Goal: Task Accomplishment & Management: Complete application form

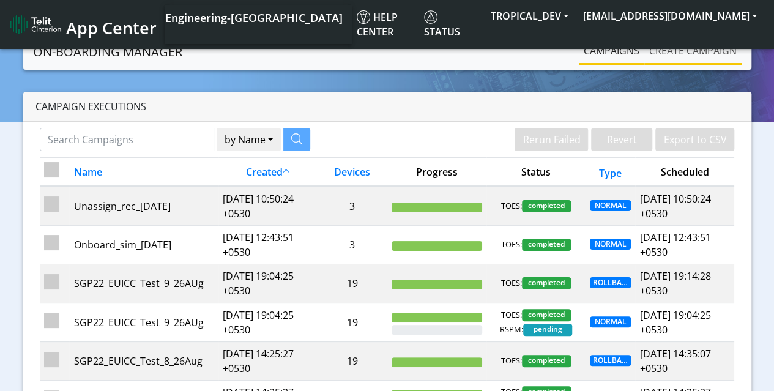
click at [692, 55] on link "Create campaign" at bounding box center [692, 51] width 97 height 24
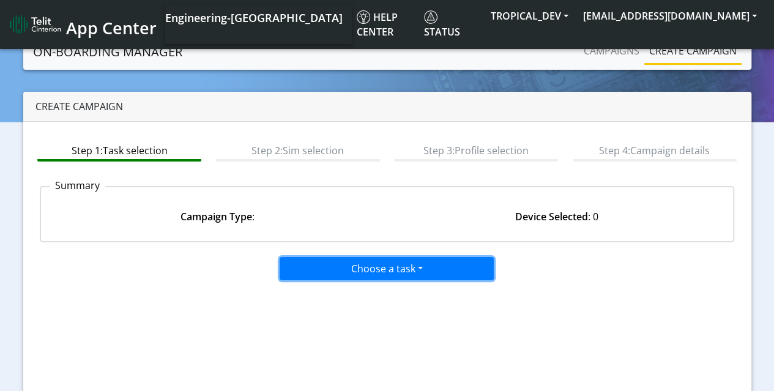
click at [353, 269] on button "Choose a task" at bounding box center [387, 268] width 214 height 23
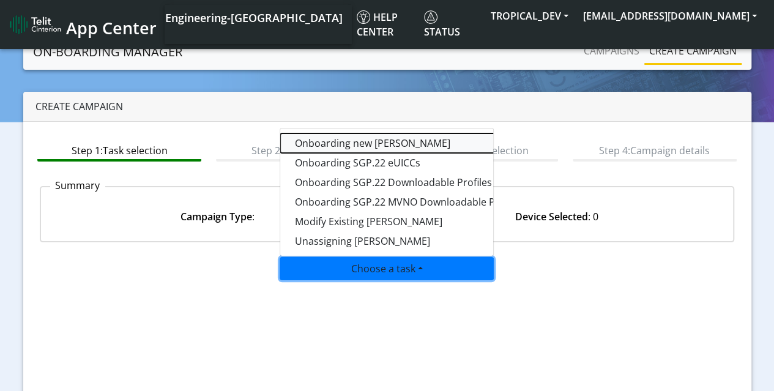
click at [334, 144] on tasktoes-dropdown "Onboarding new [PERSON_NAME]" at bounding box center [433, 143] width 306 height 20
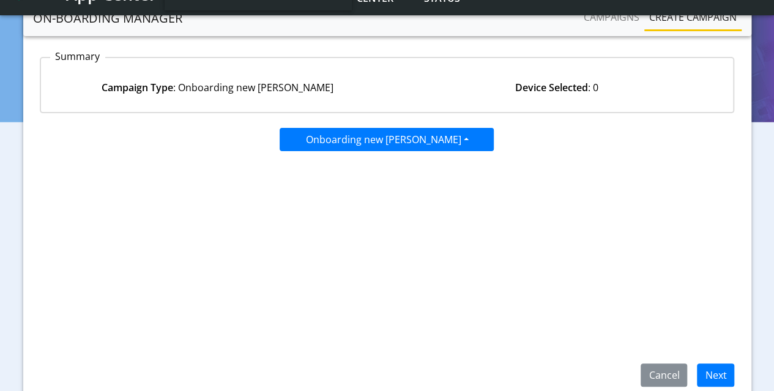
scroll to position [122, 0]
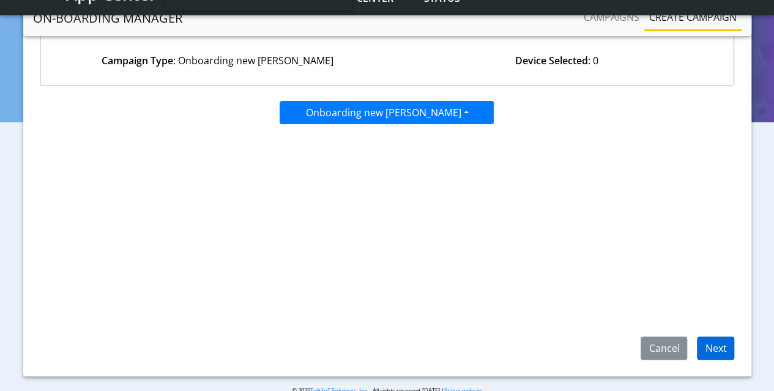
click at [711, 352] on button "Next" at bounding box center [715, 348] width 37 height 23
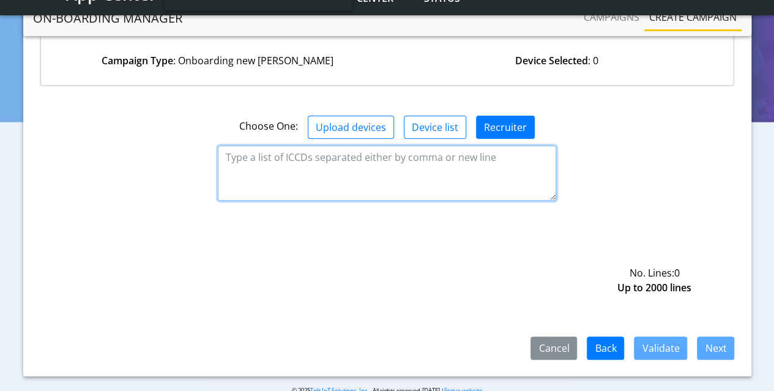
click at [354, 162] on textarea at bounding box center [387, 173] width 338 height 55
paste textarea "8935711001000080120 8935711001000080121 8935711001000080122"
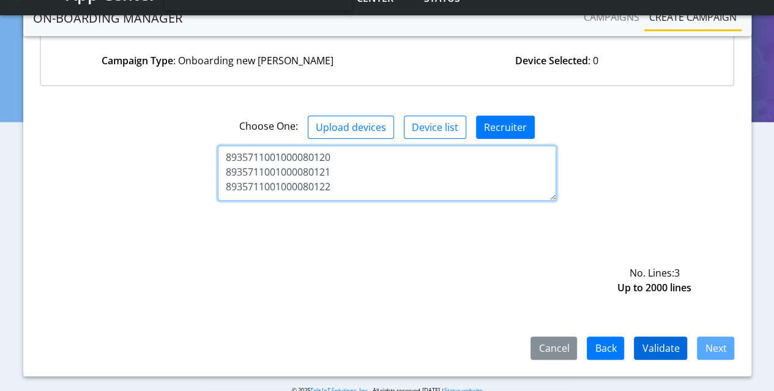
type textarea "8935711001000080120 8935711001000080121 8935711001000080122"
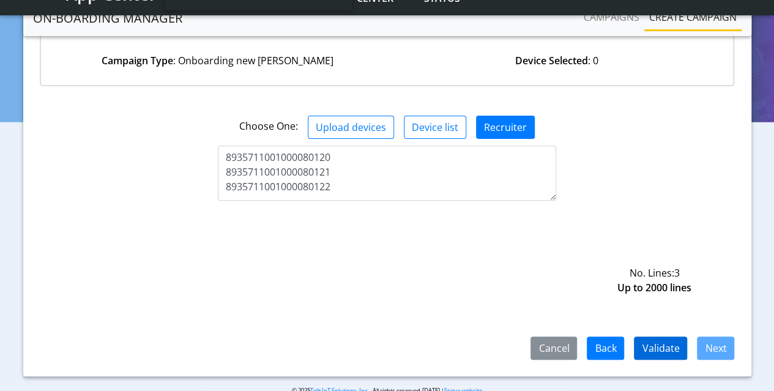
click at [676, 348] on button "Validate" at bounding box center [660, 348] width 53 height 23
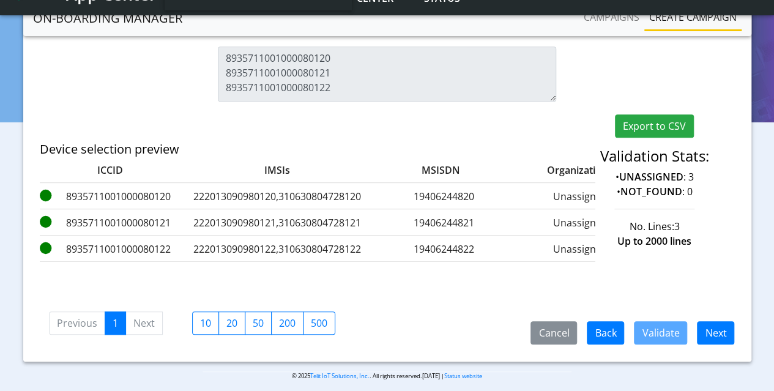
scroll to position [275, 0]
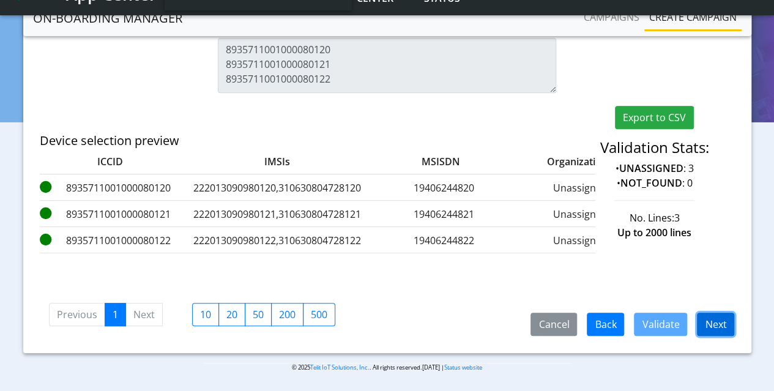
click at [727, 327] on button "Next" at bounding box center [715, 324] width 37 height 23
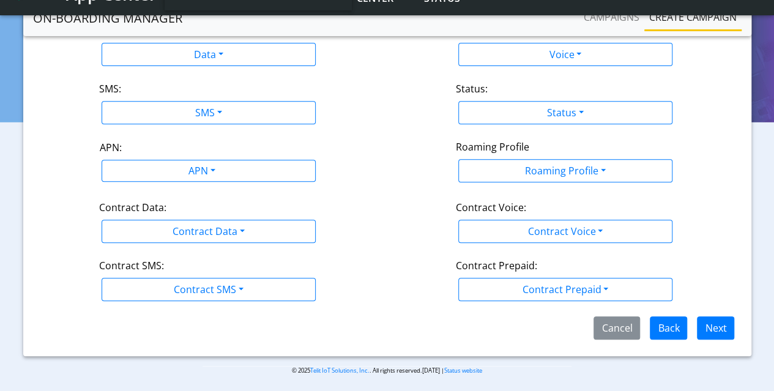
scroll to position [134, 0]
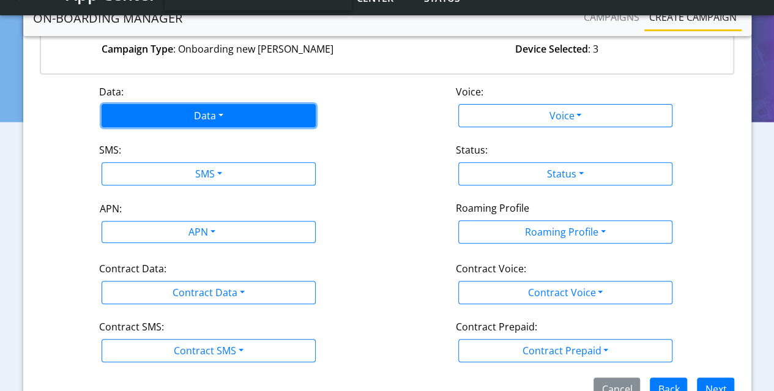
click at [214, 118] on button "Data" at bounding box center [209, 115] width 214 height 23
click at [147, 162] on button "Enabled" at bounding box center [255, 163] width 306 height 20
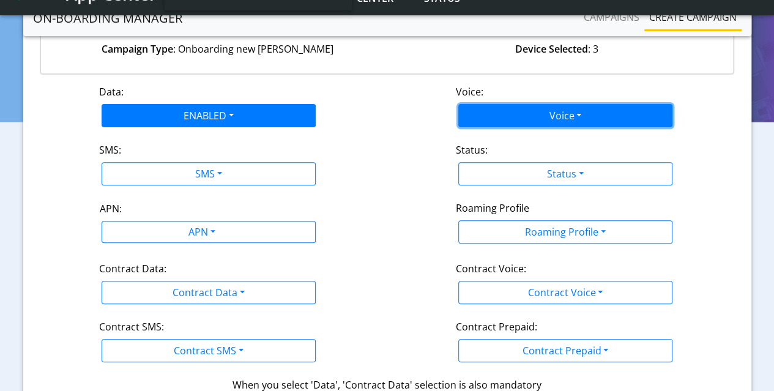
click at [588, 116] on button "Voice" at bounding box center [565, 115] width 214 height 23
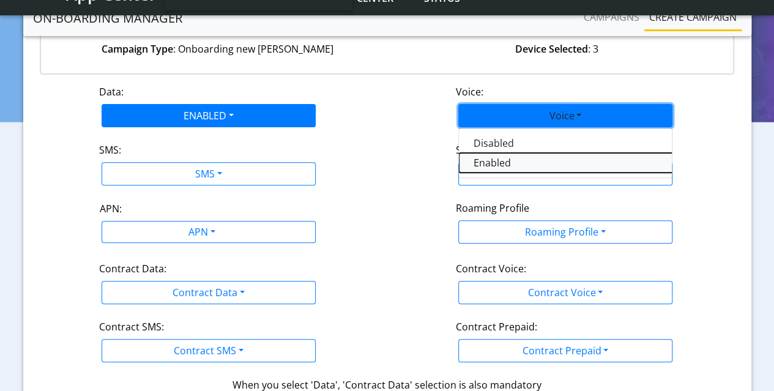
click at [498, 164] on button "Enabled" at bounding box center [612, 163] width 306 height 20
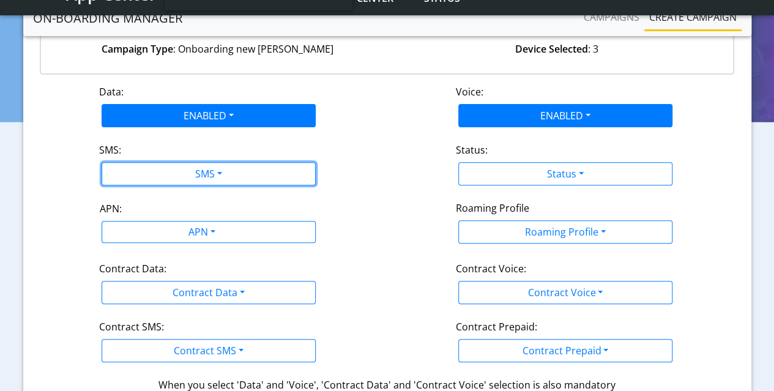
click at [153, 177] on button "SMS" at bounding box center [209, 173] width 214 height 23
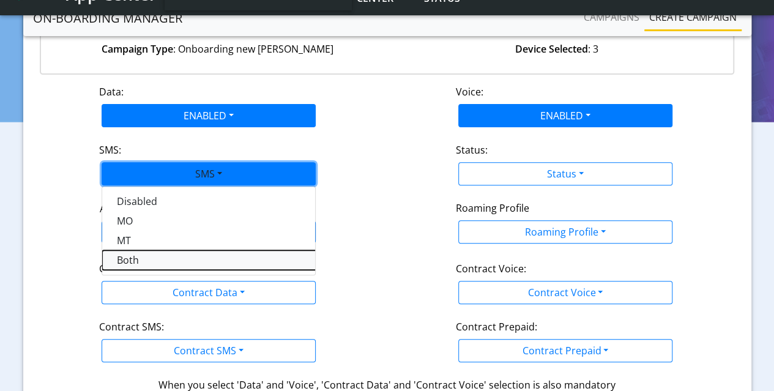
click at [132, 261] on button "Both" at bounding box center [255, 260] width 306 height 20
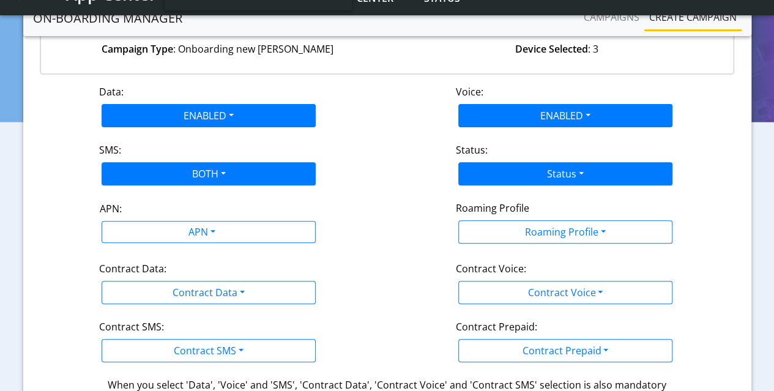
click at [607, 176] on button "Status" at bounding box center [565, 173] width 214 height 23
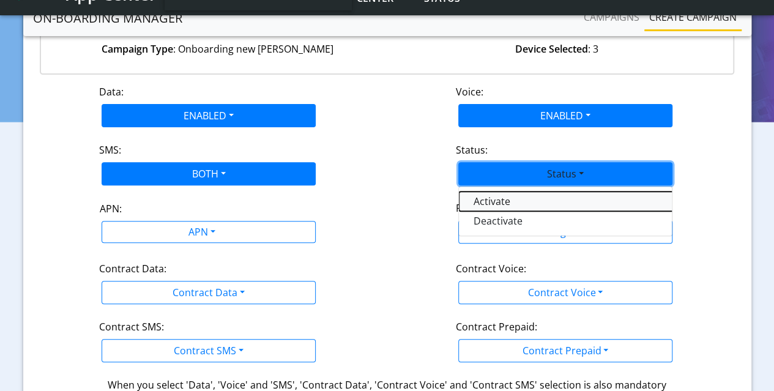
click at [509, 199] on button "Activate" at bounding box center [612, 202] width 306 height 20
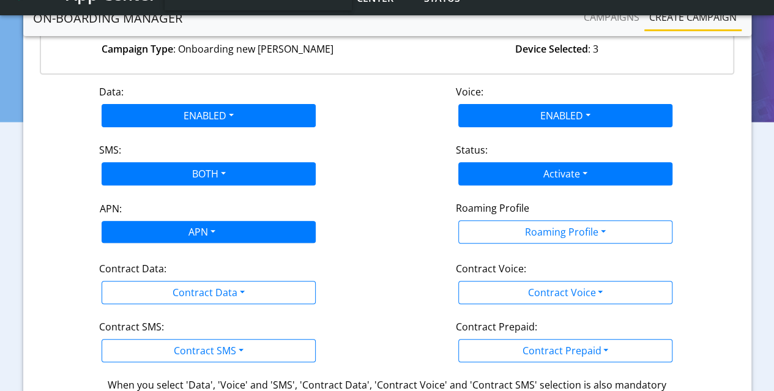
click at [174, 229] on div "APN" at bounding box center [201, 234] width 226 height 24
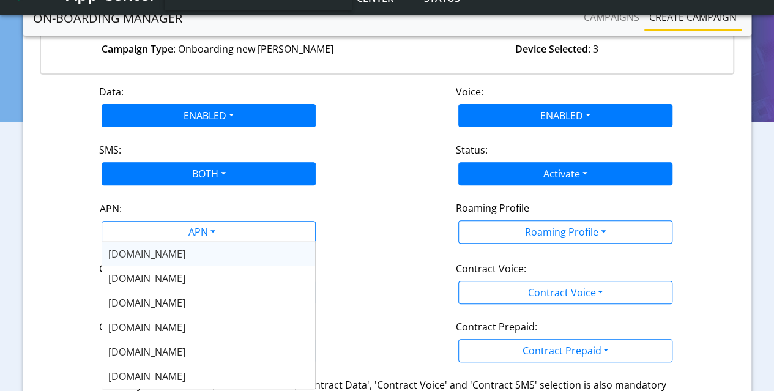
click at [140, 254] on span "[DOMAIN_NAME]" at bounding box center [146, 253] width 77 height 13
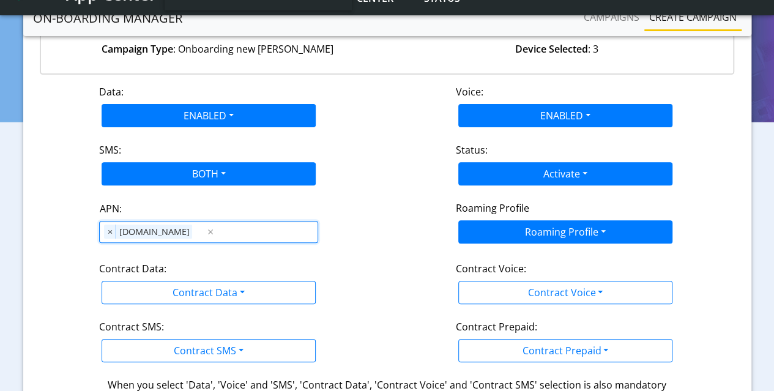
click at [531, 229] on button "Roaming Profile" at bounding box center [565, 231] width 214 height 23
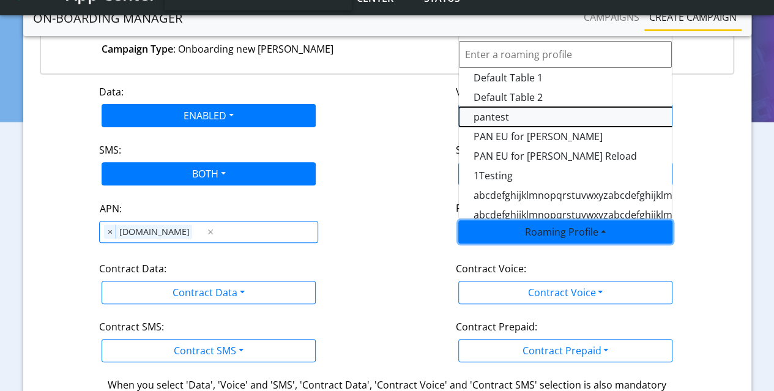
click at [496, 116] on Profile-dropdown "pantest" at bounding box center [612, 117] width 306 height 20
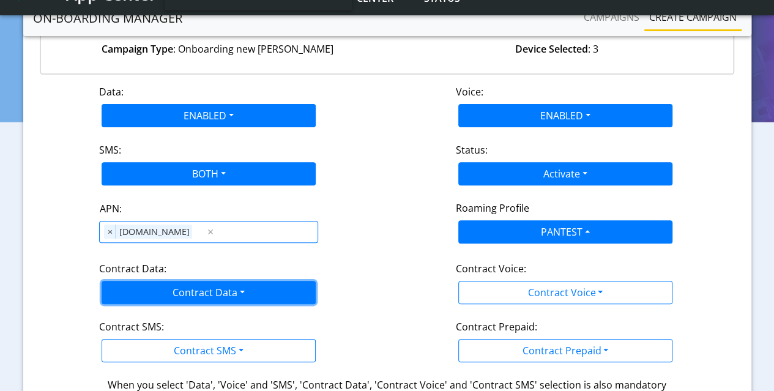
click at [195, 296] on button "Contract Data" at bounding box center [209, 292] width 214 height 23
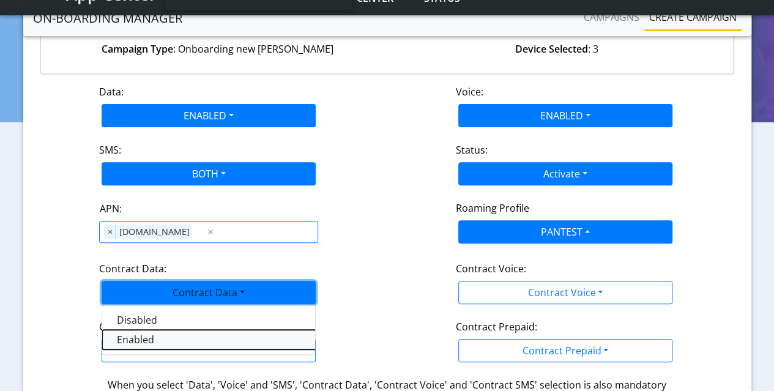
click at [157, 342] on Dataenabled-dropdown "Enabled" at bounding box center [255, 340] width 306 height 20
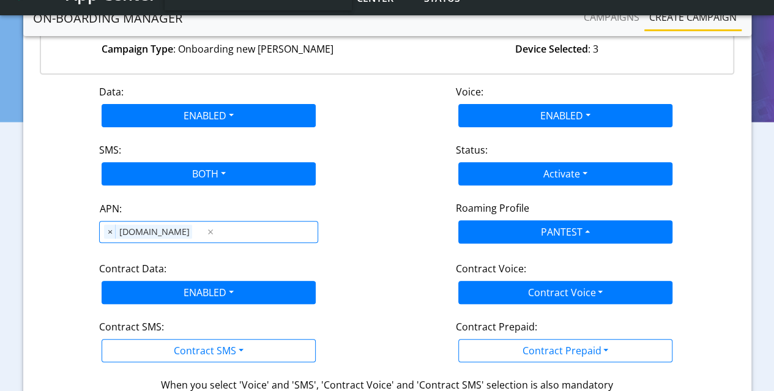
scroll to position [195, 0]
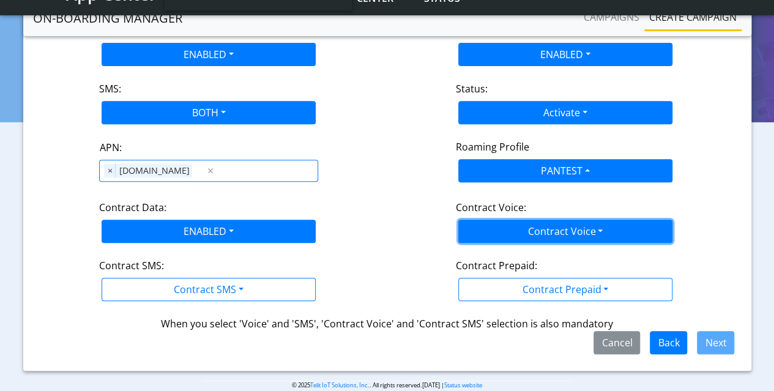
click at [565, 228] on button "Contract Voice" at bounding box center [565, 231] width 214 height 23
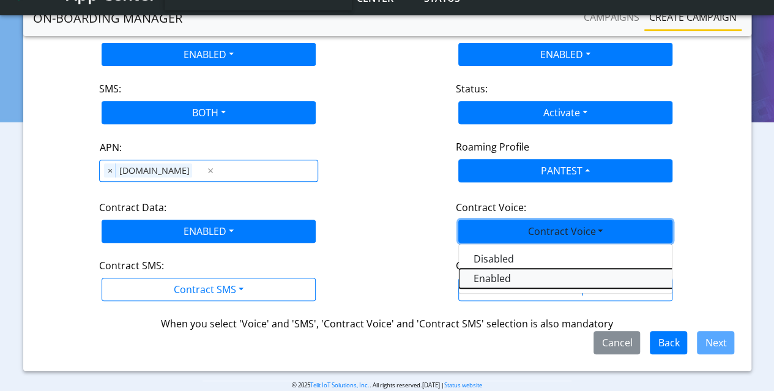
click at [491, 280] on Voiceenabled-dropdown "Enabled" at bounding box center [612, 279] width 306 height 20
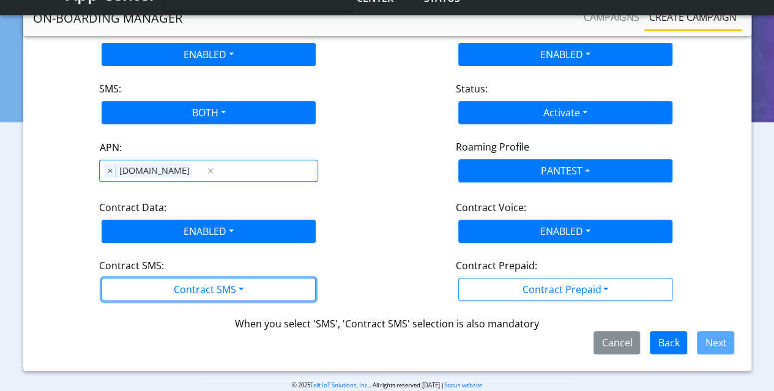
click at [176, 293] on button "Contract SMS" at bounding box center [209, 289] width 214 height 23
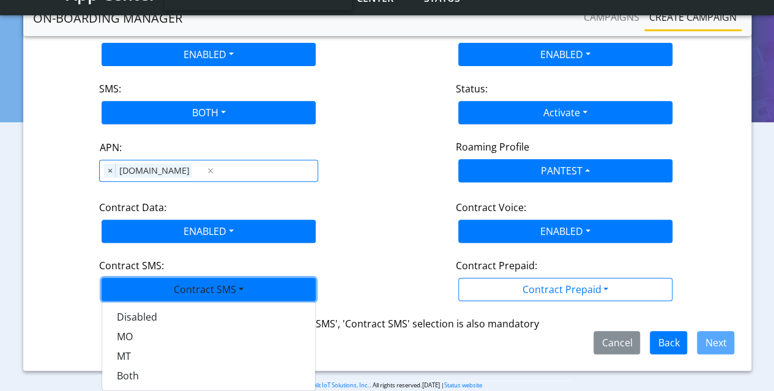
click at [135, 375] on SMSboth-dropdown "Both" at bounding box center [255, 376] width 306 height 20
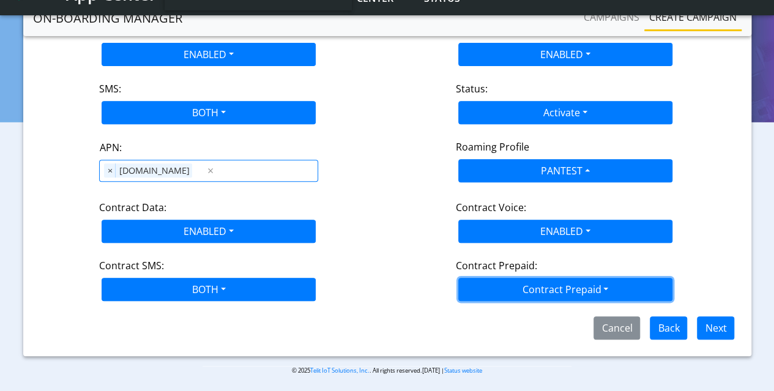
click at [561, 288] on button "Contract Prepaid" at bounding box center [565, 289] width 214 height 23
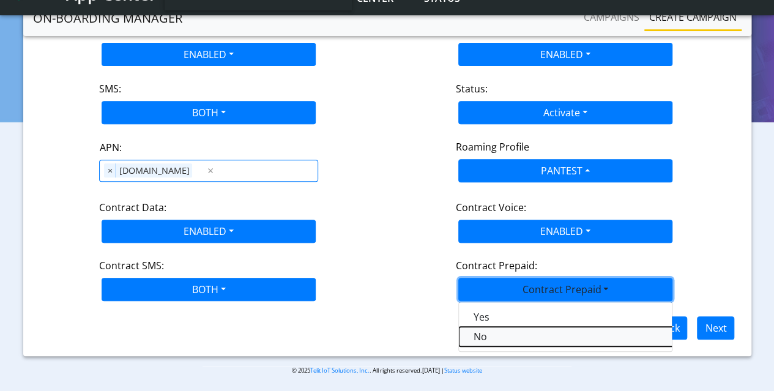
click at [476, 335] on Prepaidnotprepaid-dropdown "No" at bounding box center [612, 337] width 306 height 20
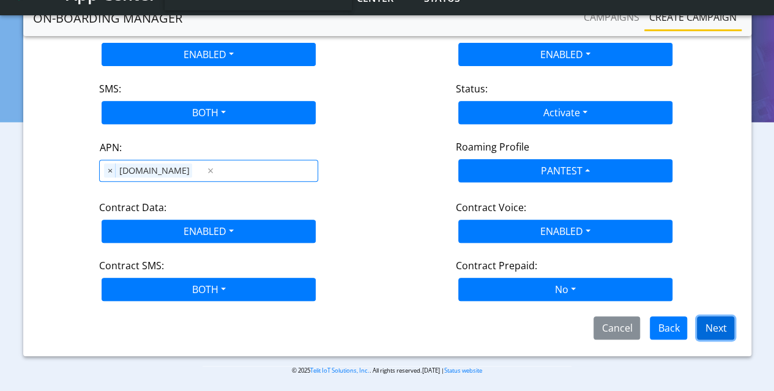
click at [721, 325] on button "Next" at bounding box center [715, 327] width 37 height 23
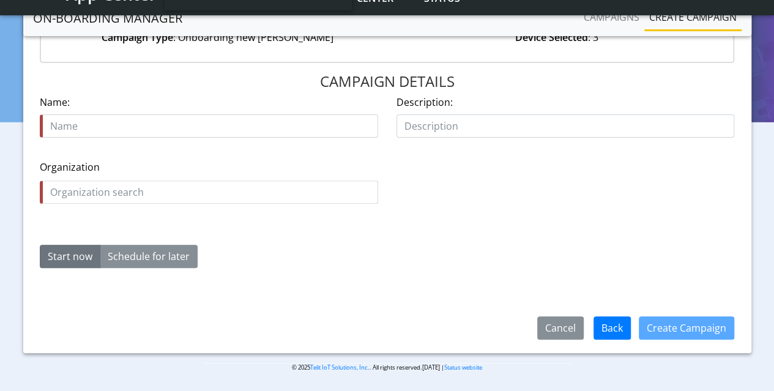
click at [195, 123] on input "text" at bounding box center [209, 125] width 338 height 23
type input "Test_[DATE]"
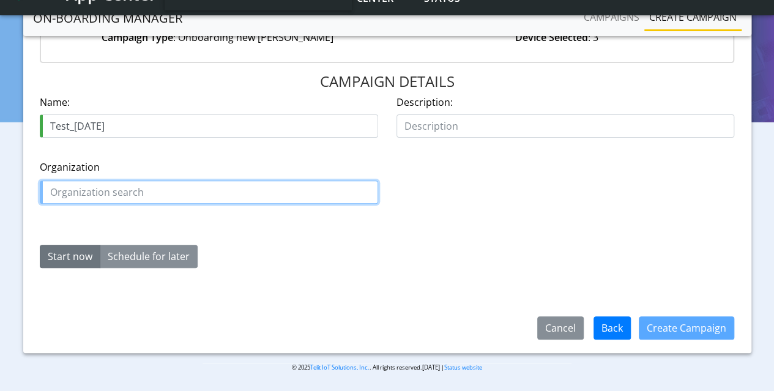
click at [183, 190] on input "text" at bounding box center [209, 192] width 338 height 23
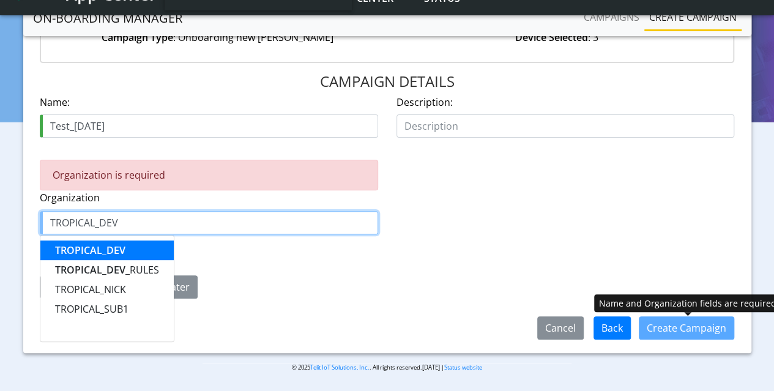
type input "TROPICAL_DEV"
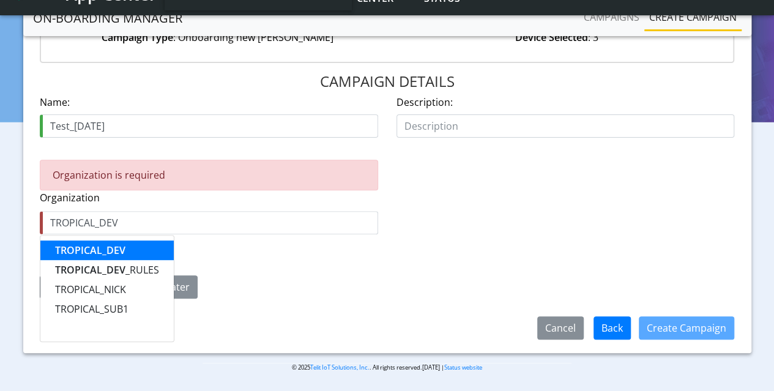
click at [106, 255] on span "TROPICAL_DEV" at bounding box center [90, 250] width 70 height 13
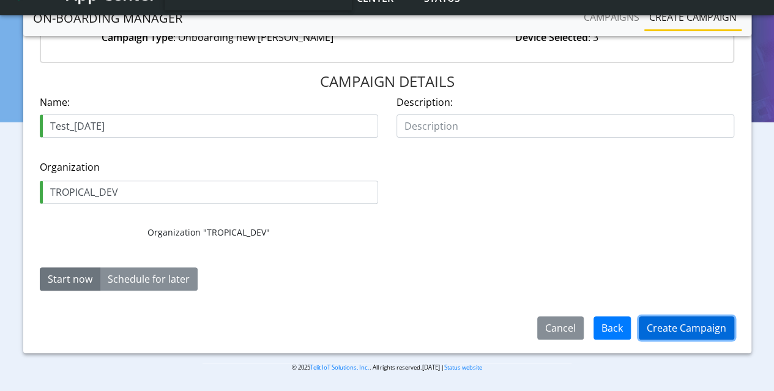
click at [689, 326] on button "Create Campaign" at bounding box center [686, 327] width 95 height 23
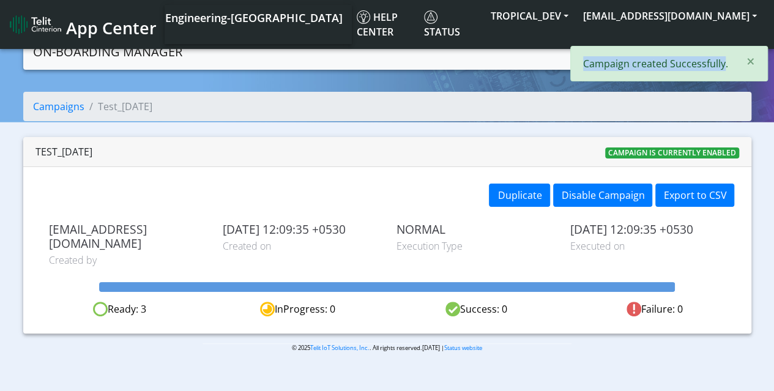
drag, startPoint x: 588, startPoint y: 64, endPoint x: 724, endPoint y: 62, distance: 136.5
click at [724, 62] on p "Campaign created Successfully." at bounding box center [655, 63] width 145 height 15
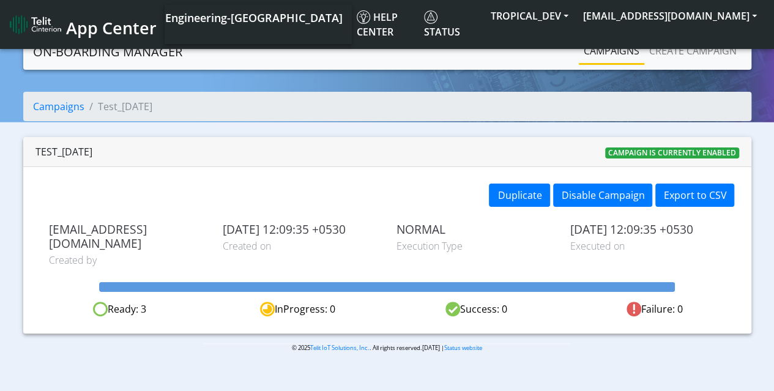
click at [337, 124] on nav "Campaigns Test_[DATE]" at bounding box center [387, 111] width 728 height 39
drag, startPoint x: 110, startPoint y: 293, endPoint x: 152, endPoint y: 291, distance: 41.7
click at [152, 302] on div "Ready: 3" at bounding box center [120, 309] width 178 height 15
click at [381, 201] on div at bounding box center [209, 197] width 357 height 26
drag, startPoint x: 109, startPoint y: 294, endPoint x: 150, endPoint y: 296, distance: 41.0
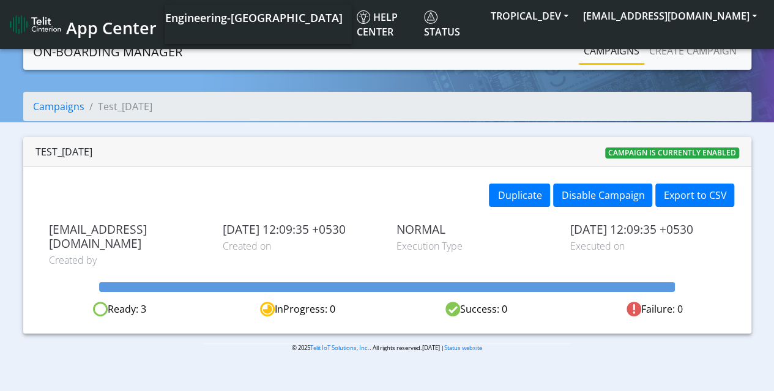
click at [150, 302] on div "Ready: 3" at bounding box center [120, 309] width 178 height 15
click at [414, 212] on div "Duplicate Disable Campaign Export to CSV [EMAIL_ADDRESS][DOMAIN_NAME] Created b…" at bounding box center [387, 250] width 728 height 166
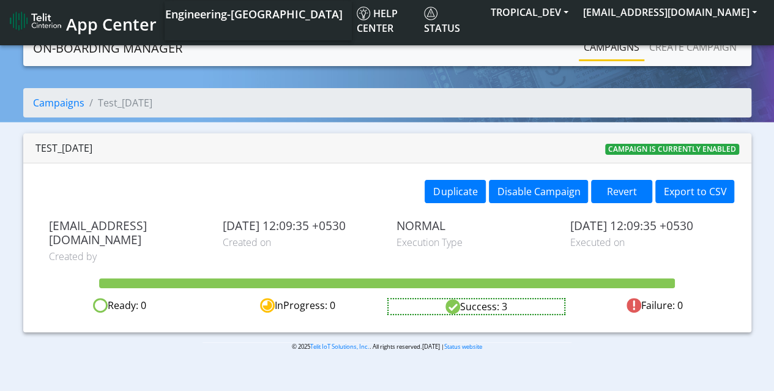
scroll to position [4, 0]
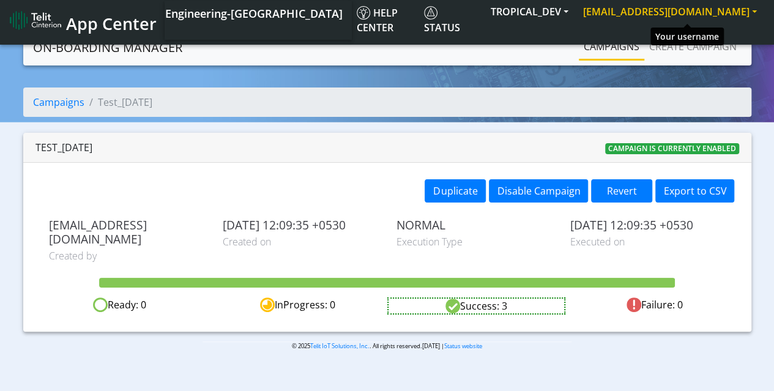
click at [692, 14] on button "[EMAIL_ADDRESS][DOMAIN_NAME]" at bounding box center [670, 12] width 188 height 22
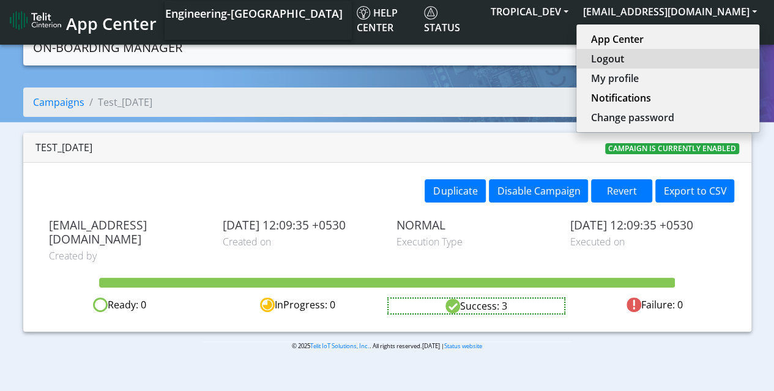
click at [672, 64] on button "Logout" at bounding box center [667, 59] width 183 height 20
